Goal: Information Seeking & Learning: Find specific fact

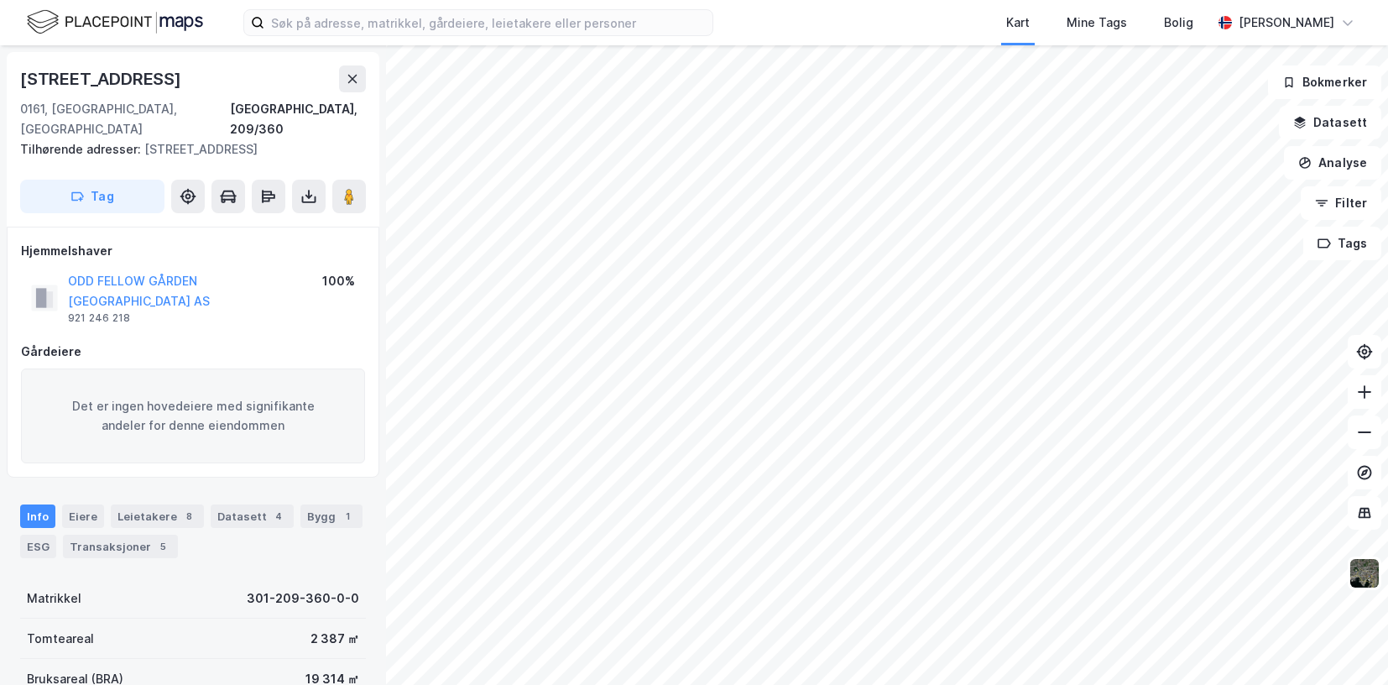
click at [159, 271] on div "ODD FELLOW GÅRDEN [GEOGRAPHIC_DATA] AS" at bounding box center [195, 291] width 254 height 40
click at [0, 0] on button "ODD FELLOW GÅRDEN [GEOGRAPHIC_DATA] AS" at bounding box center [0, 0] width 0 height 0
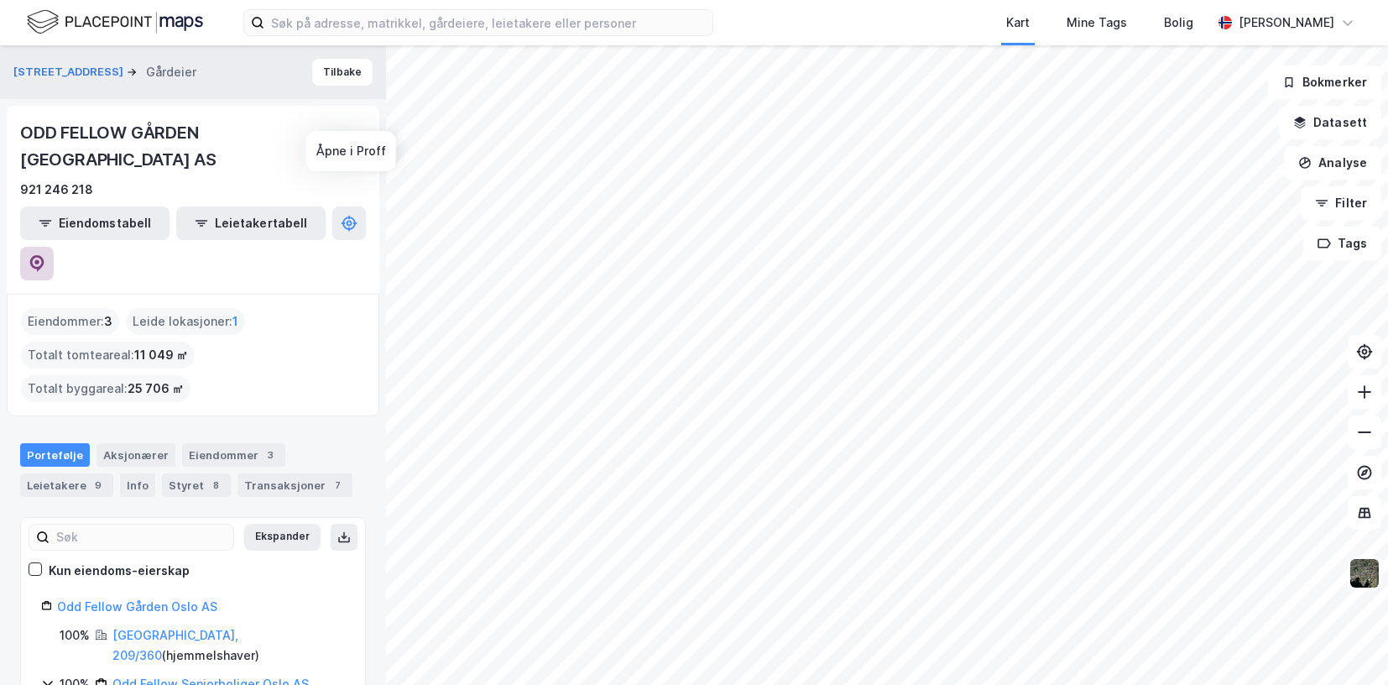
click at [44, 255] on icon at bounding box center [37, 263] width 14 height 17
